Goal: Information Seeking & Learning: Learn about a topic

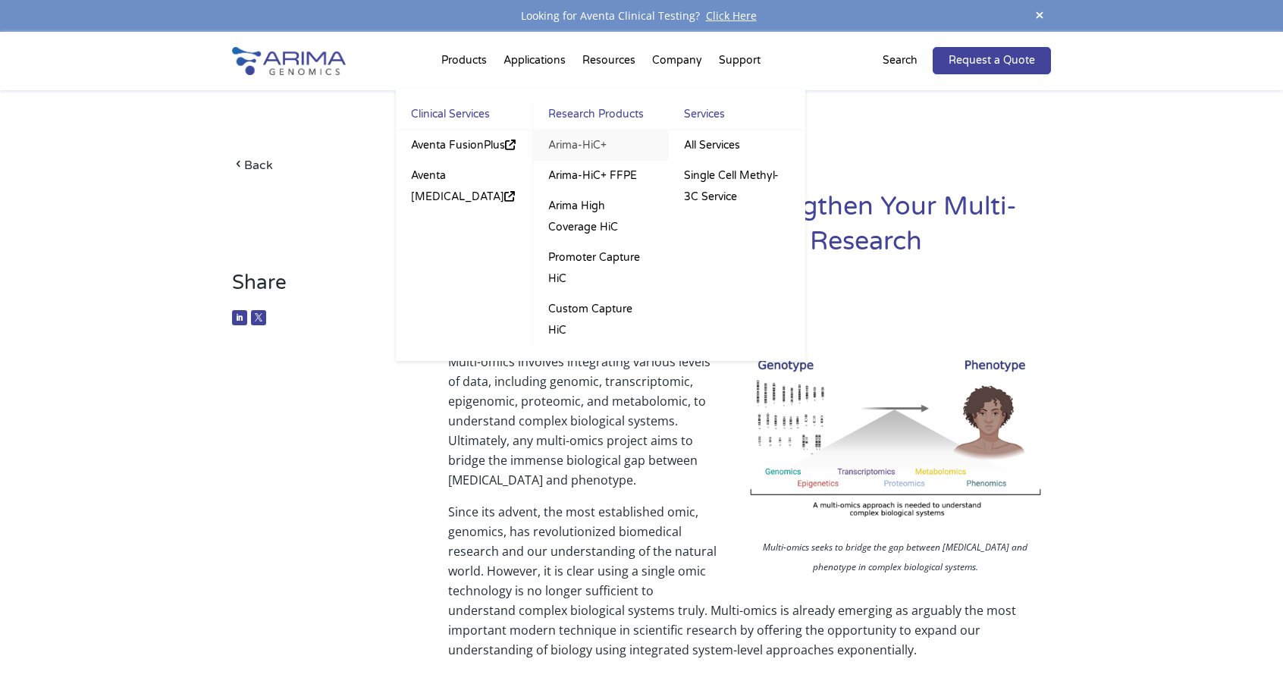
click at [577, 145] on link "Arima-HiC+" at bounding box center [601, 145] width 136 height 30
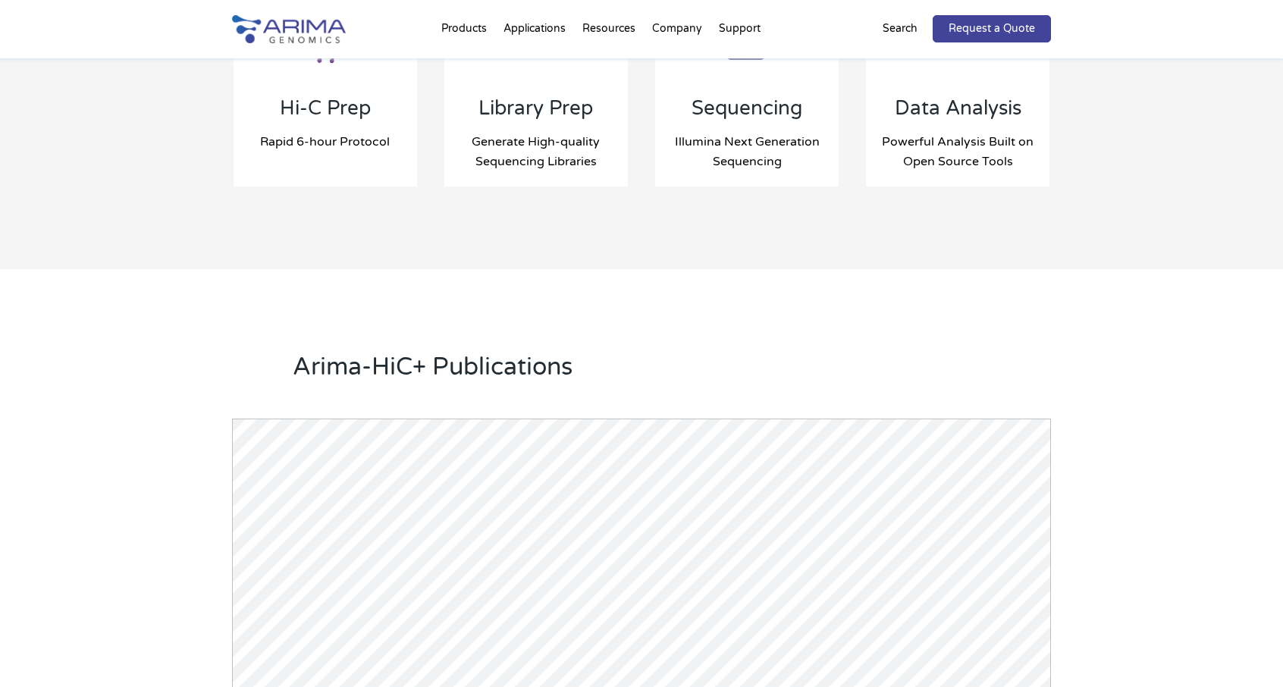
scroll to position [1374, 0]
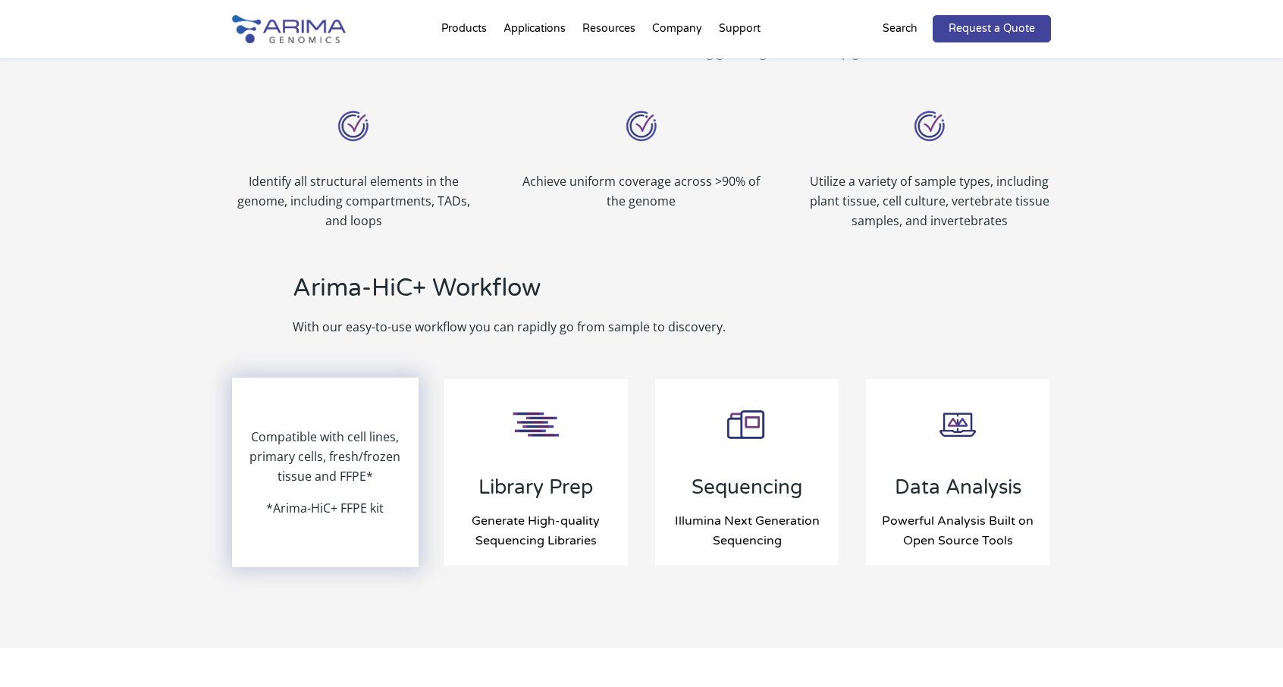
click at [334, 470] on p "Compatible with cell lines, primary cells, fresh/frozen tissue and FFPE*" at bounding box center [326, 462] width 184 height 71
drag, startPoint x: 384, startPoint y: 507, endPoint x: 276, endPoint y: 521, distance: 108.6
click at [276, 521] on div "Compatible with cell lines, primary cells, fresh/frozen tissue and FFPE* *Arima…" at bounding box center [326, 472] width 184 height 187
copy p "Arima-HiC+ FFPE kit"
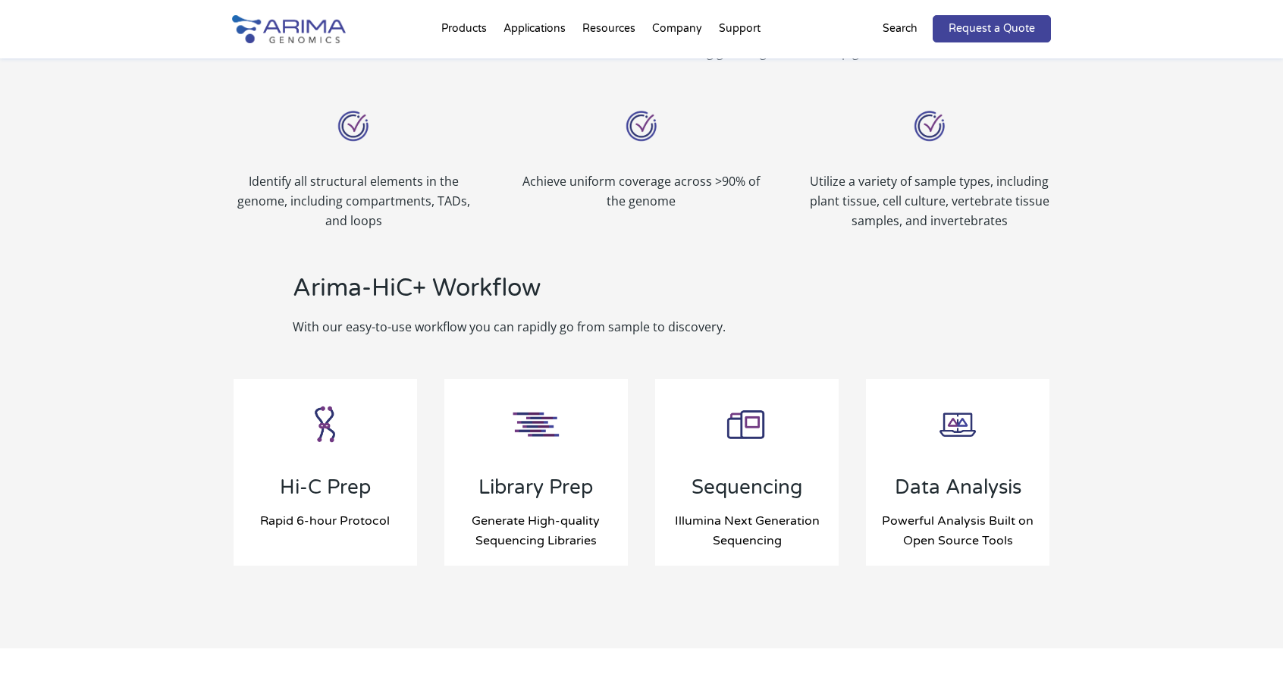
click at [458, 579] on div "Hi-C Prep Rapid 6-hour Protocol Compatible with cell lines, primary cells, fres…" at bounding box center [641, 472] width 819 height 231
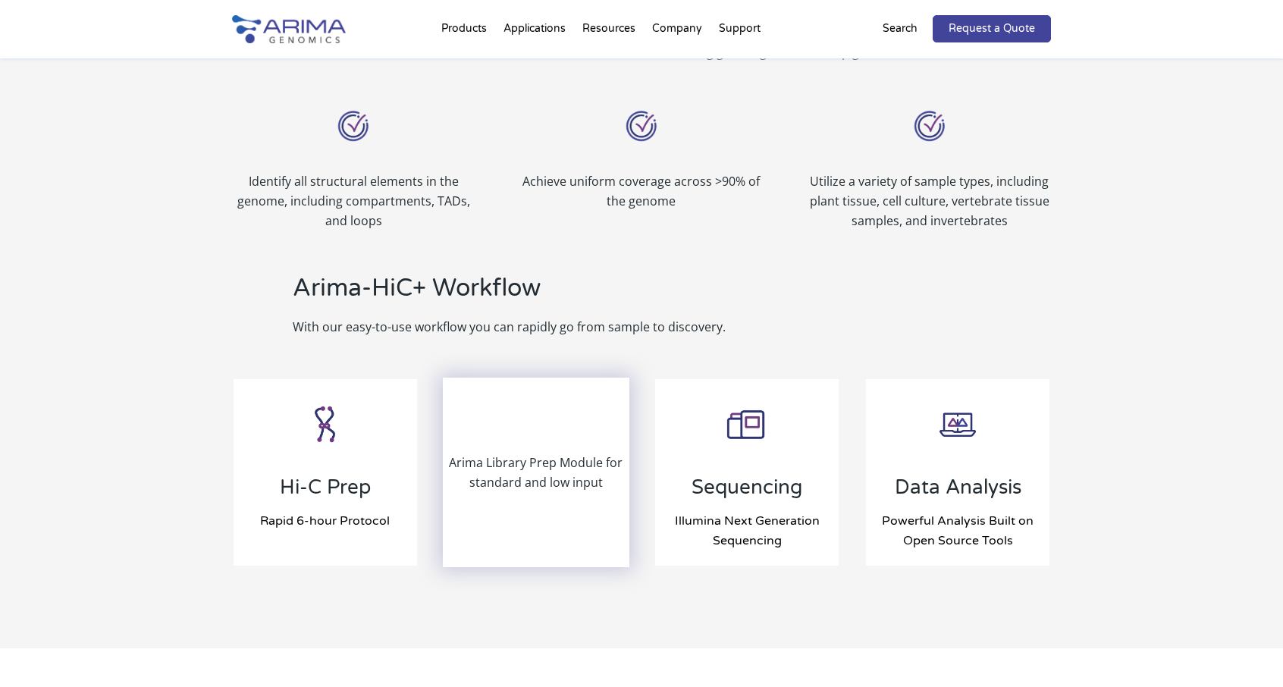
click at [575, 495] on div "Arima Library Prep Module for standard and low input" at bounding box center [536, 472] width 184 height 187
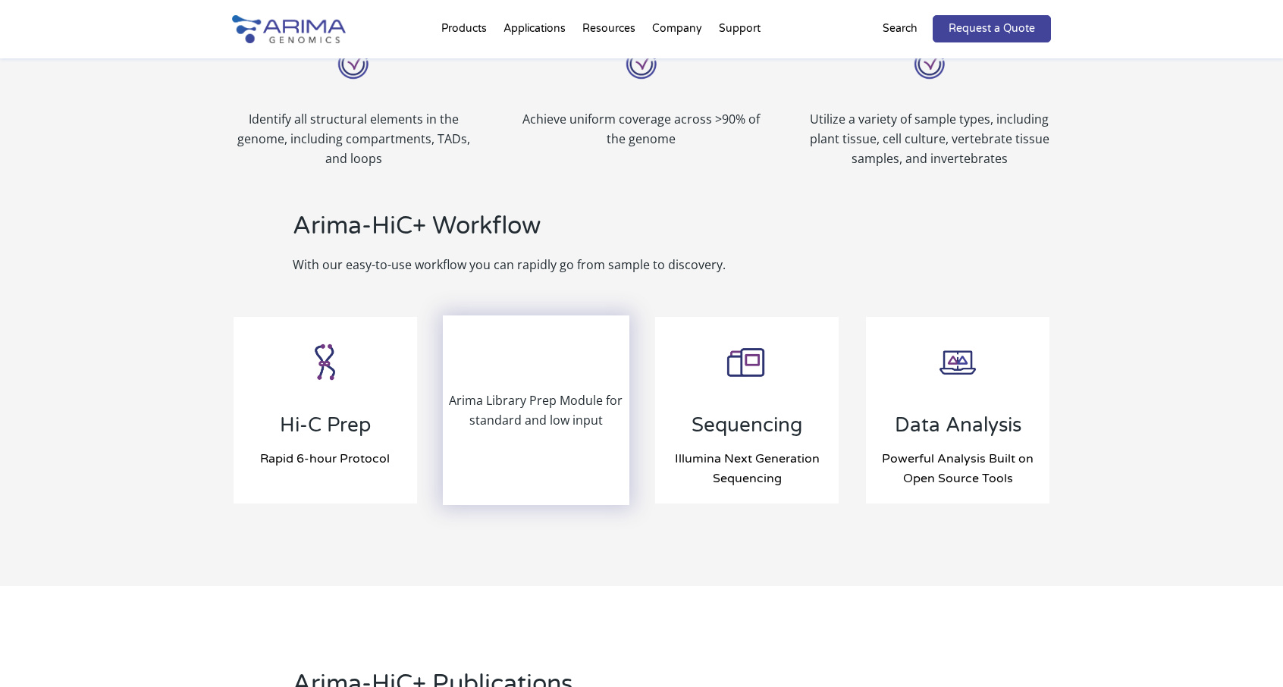
scroll to position [1438, 0]
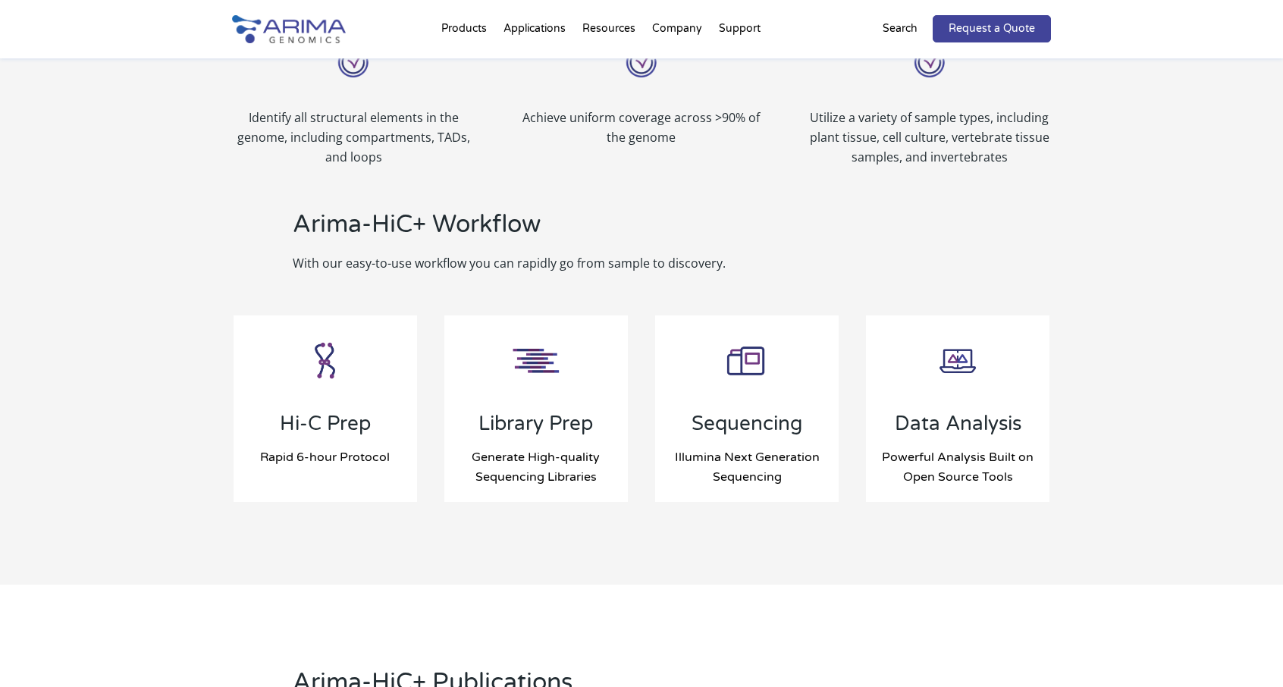
click at [570, 546] on div "Benefits of Genome-Wide HiC The Arima Genome-Wide HiC+ Kit and workflow is idea…" at bounding box center [641, 218] width 1283 height 733
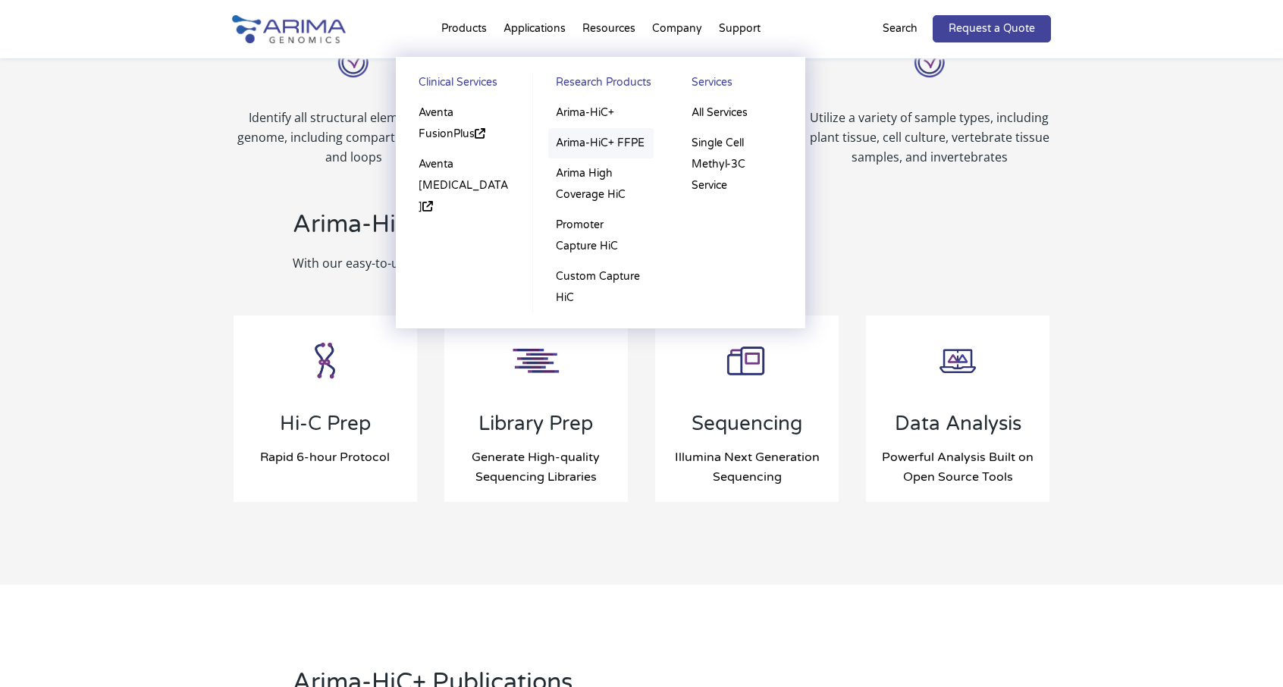
click at [612, 143] on link "Arima-HiC+ FFPE" at bounding box center [600, 143] width 105 height 30
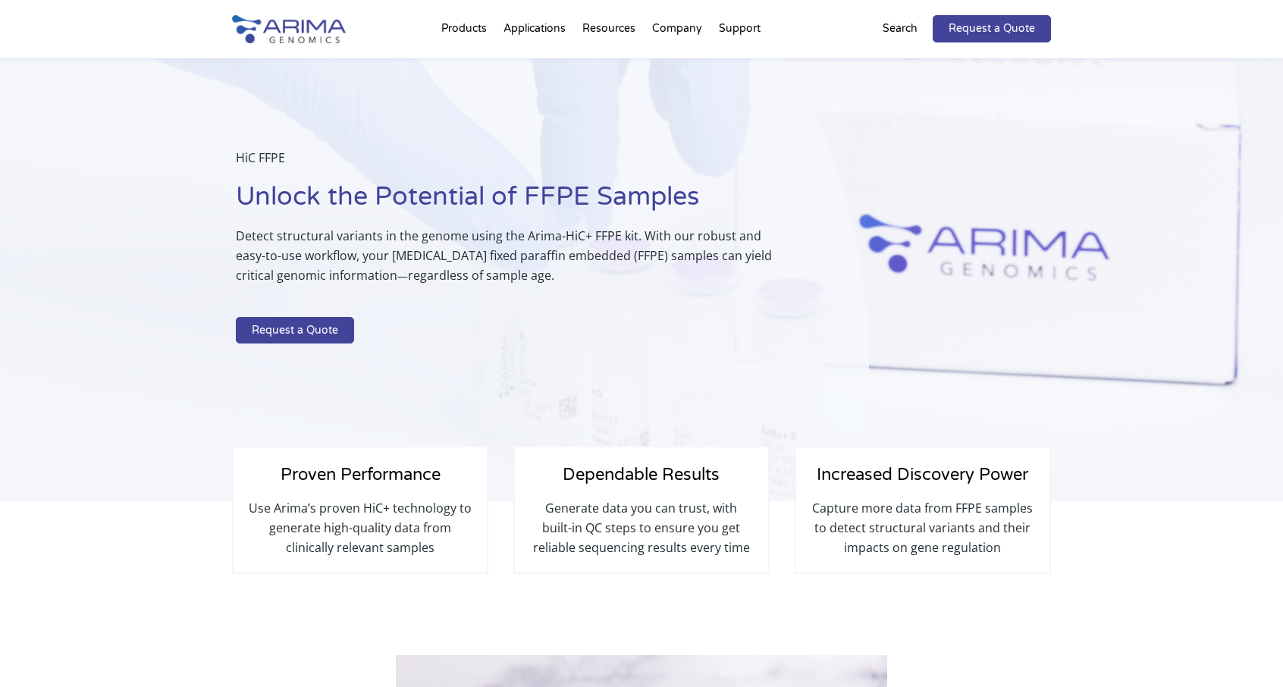
scroll to position [1, 0]
drag, startPoint x: 361, startPoint y: 257, endPoint x: 595, endPoint y: 256, distance: 233.6
click at [595, 256] on p "Detect structural variants in the genome using the Arima-HiC+ FFPE kit. With ou…" at bounding box center [514, 262] width 557 height 71
click at [501, 312] on p at bounding box center [514, 308] width 557 height 20
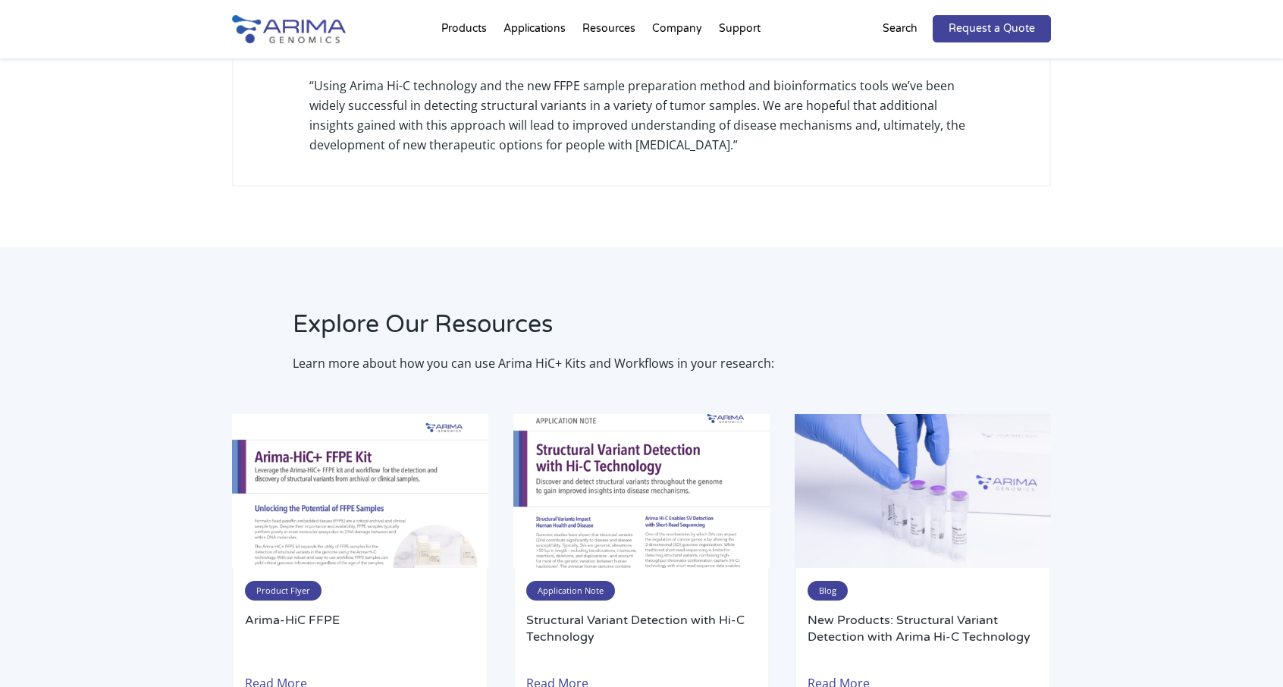
scroll to position [2639, 0]
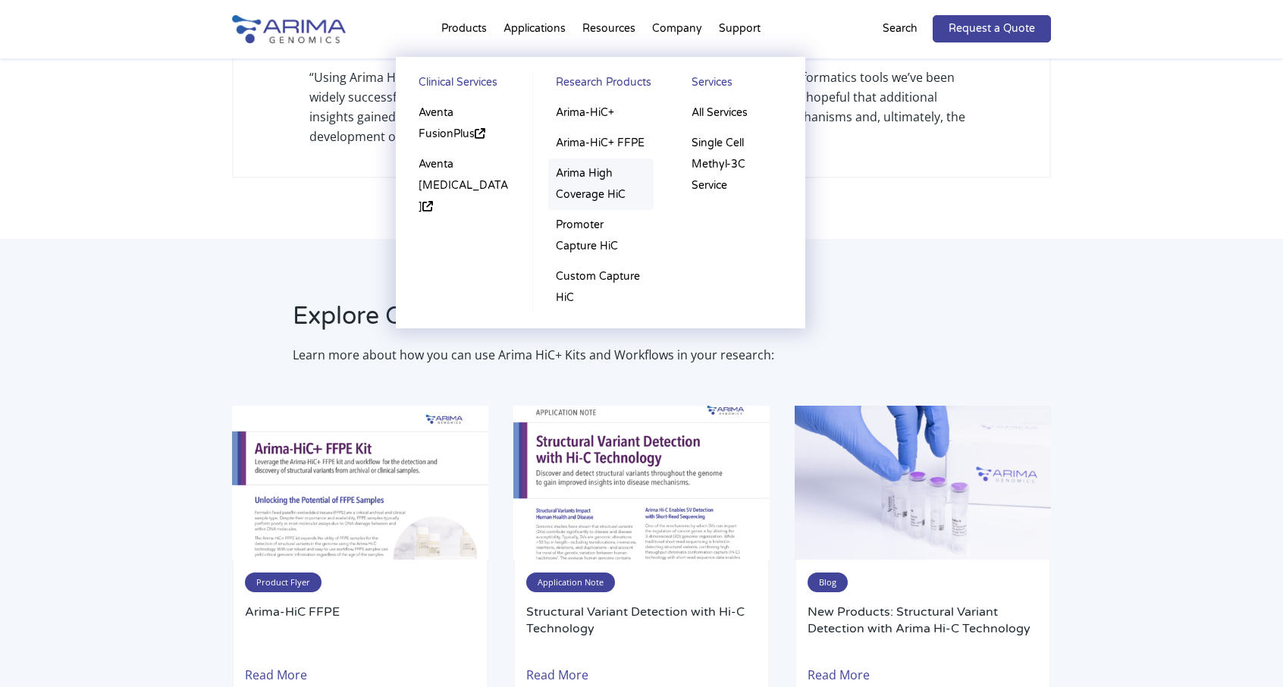
click at [607, 184] on link "Arima High Coverage HiC" at bounding box center [600, 185] width 105 height 52
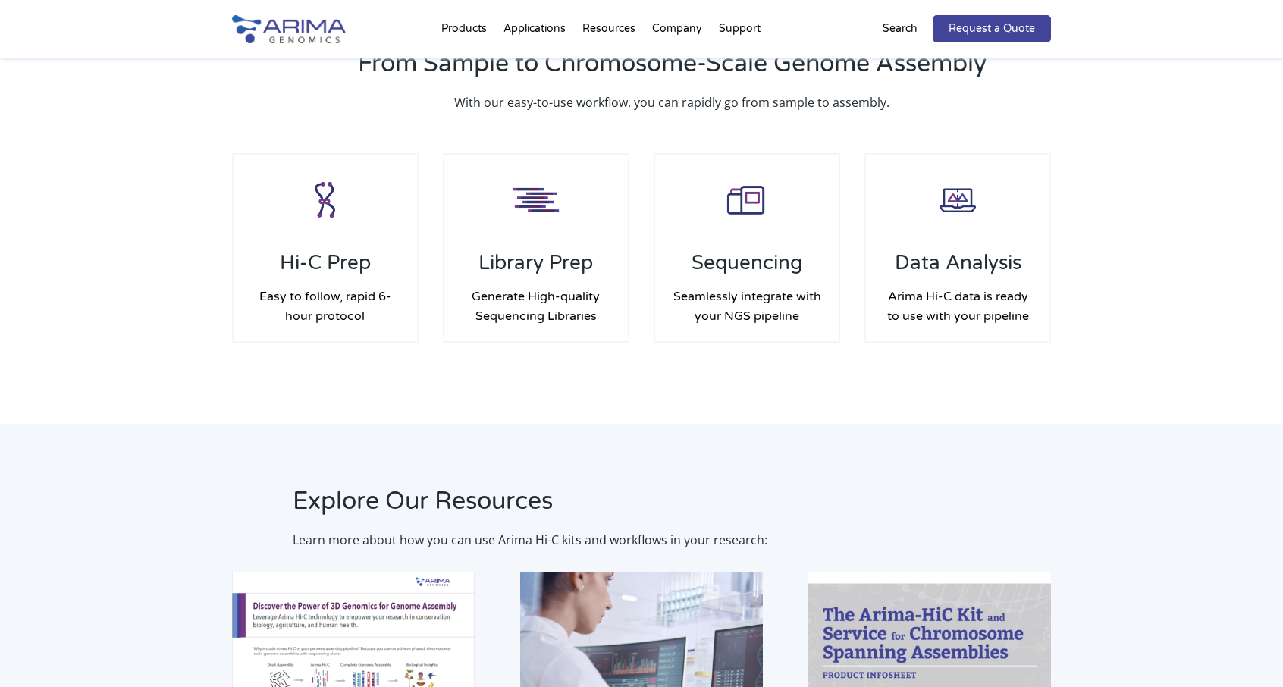
scroll to position [2121, 0]
